Goal: Check status: Check status

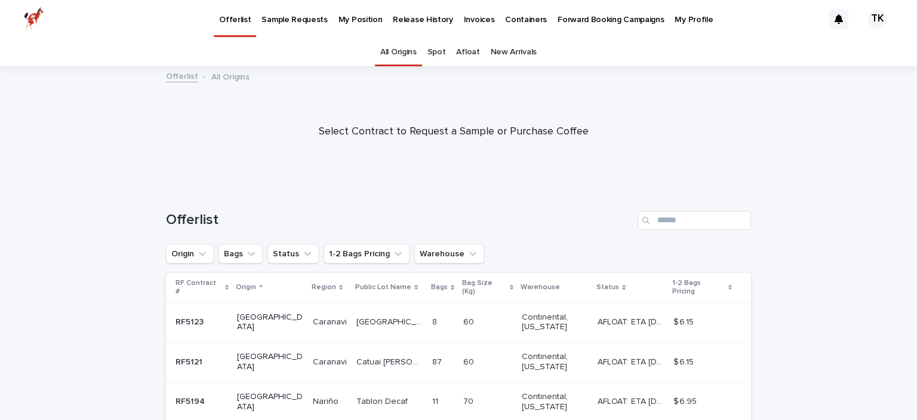
click at [347, 21] on p "My Position" at bounding box center [360, 12] width 44 height 25
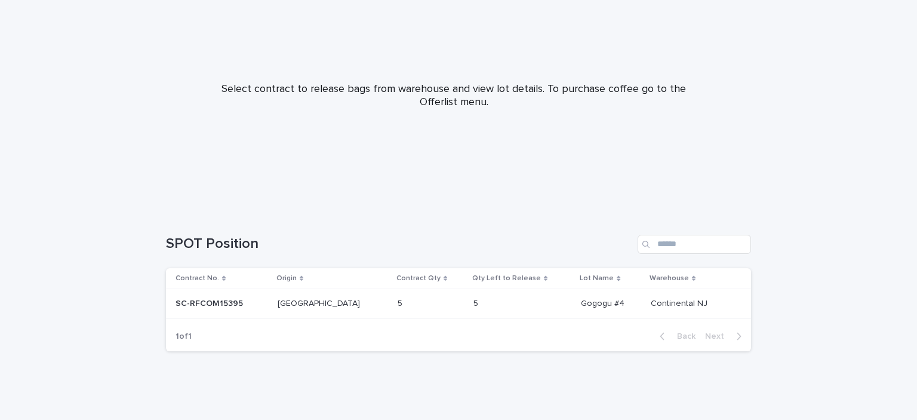
scroll to position [92, 0]
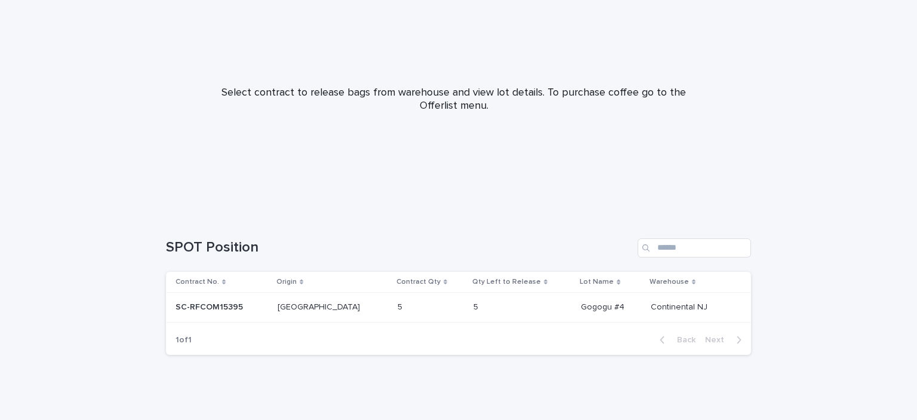
click at [315, 301] on p "[GEOGRAPHIC_DATA]" at bounding box center [320, 306] width 85 height 13
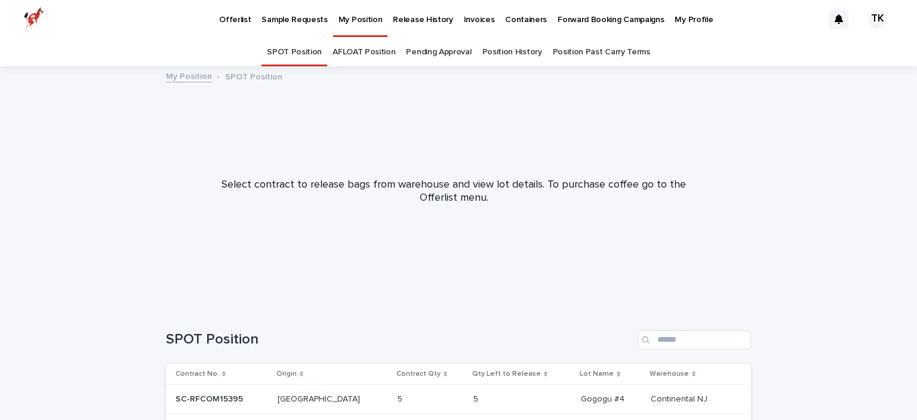
scroll to position [38, 0]
